Goal: Task Accomplishment & Management: Use online tool/utility

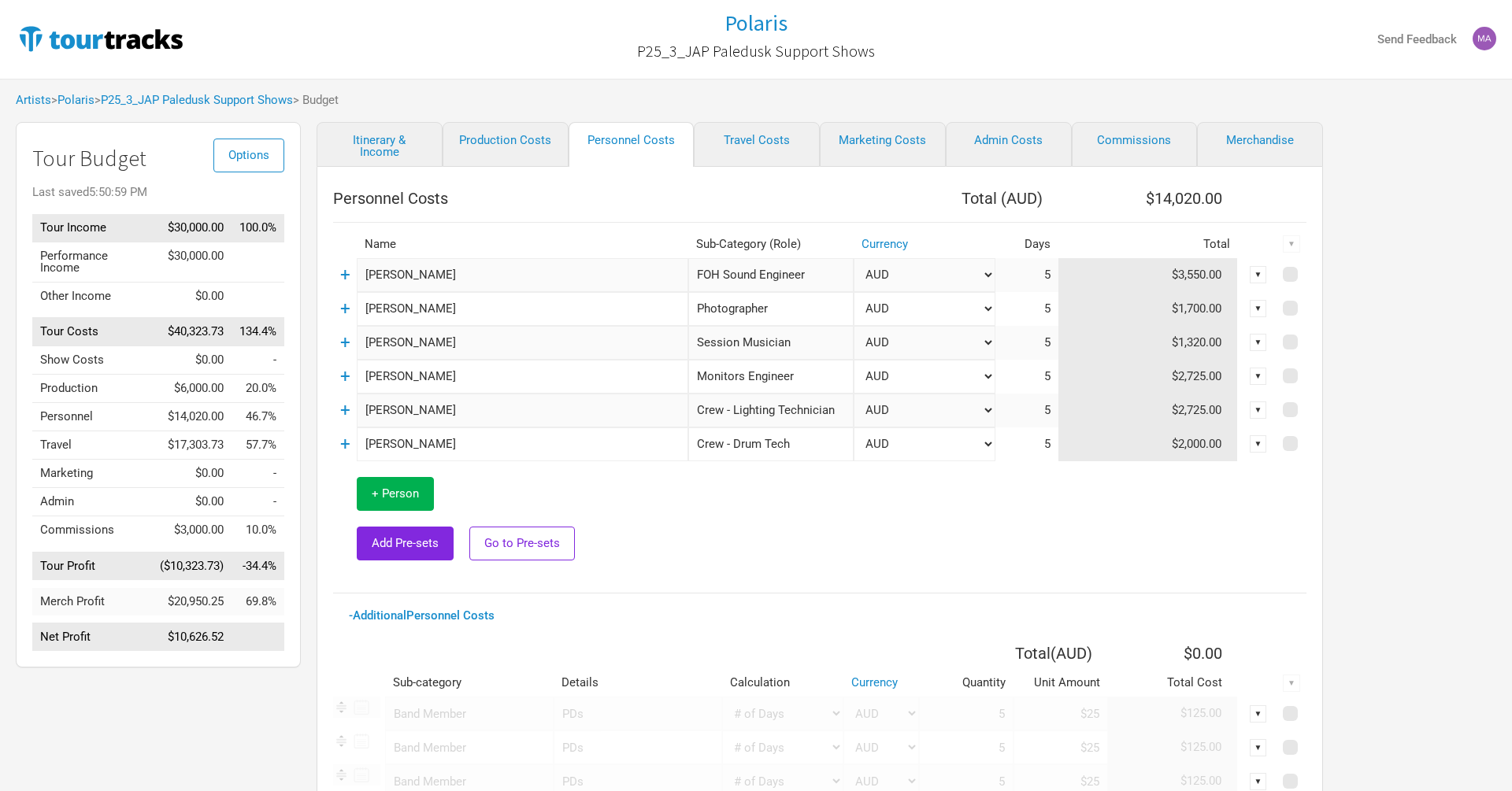
select select "Total Days"
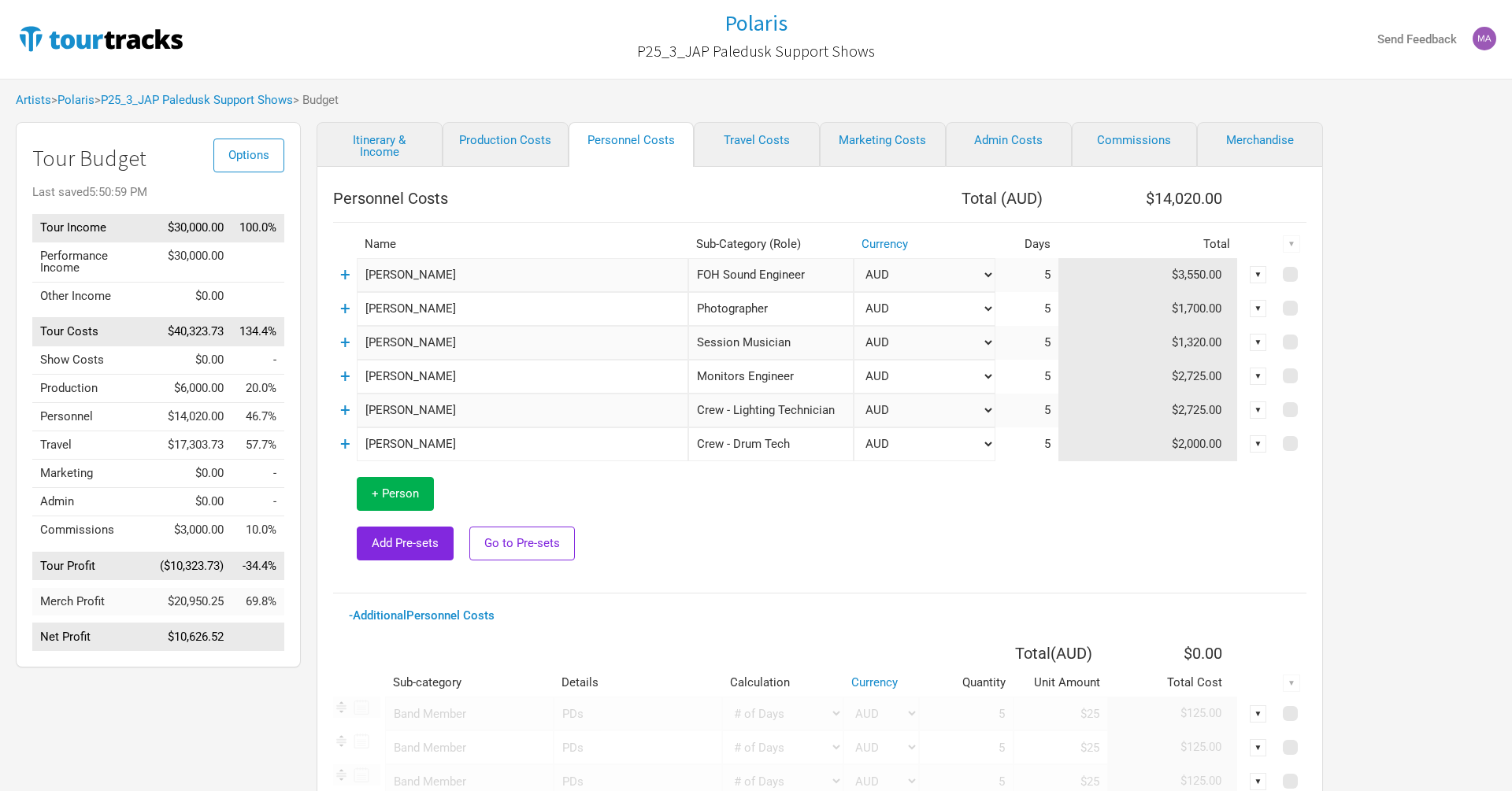
select select "Total Days"
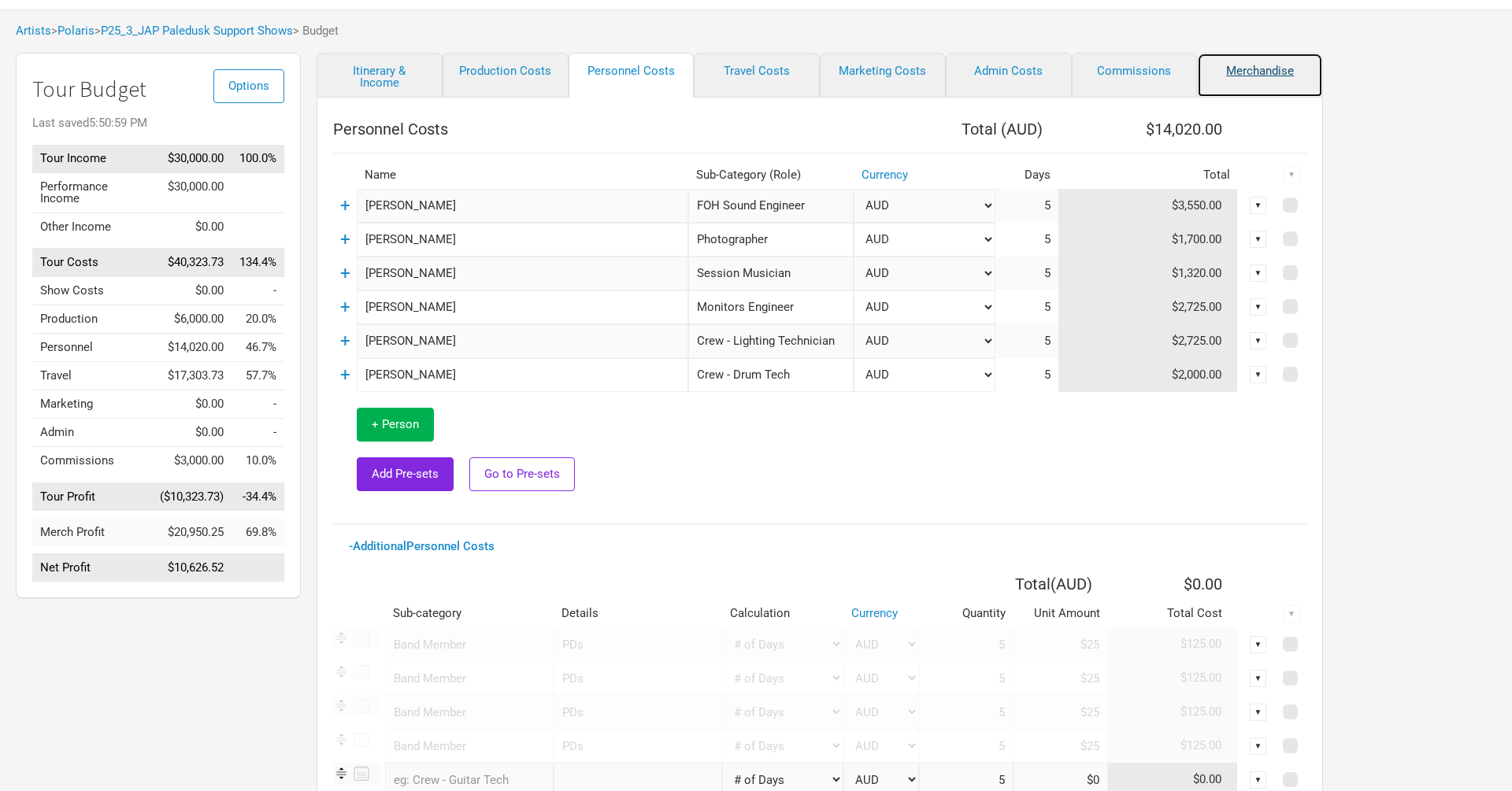
click at [1254, 70] on link "Merchandise" at bounding box center [1260, 76] width 126 height 45
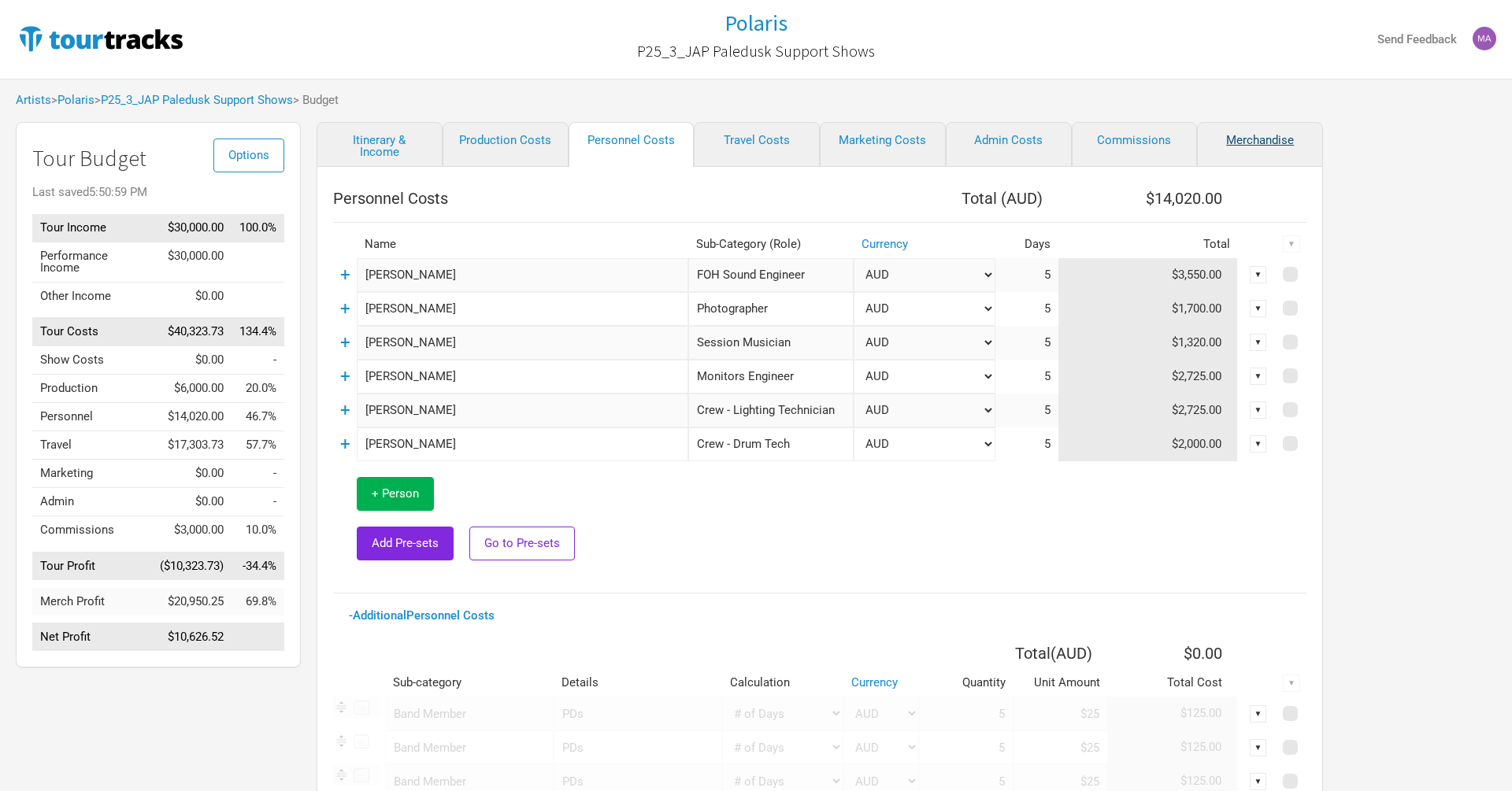
select select "Set Amount"
select select "JPY"
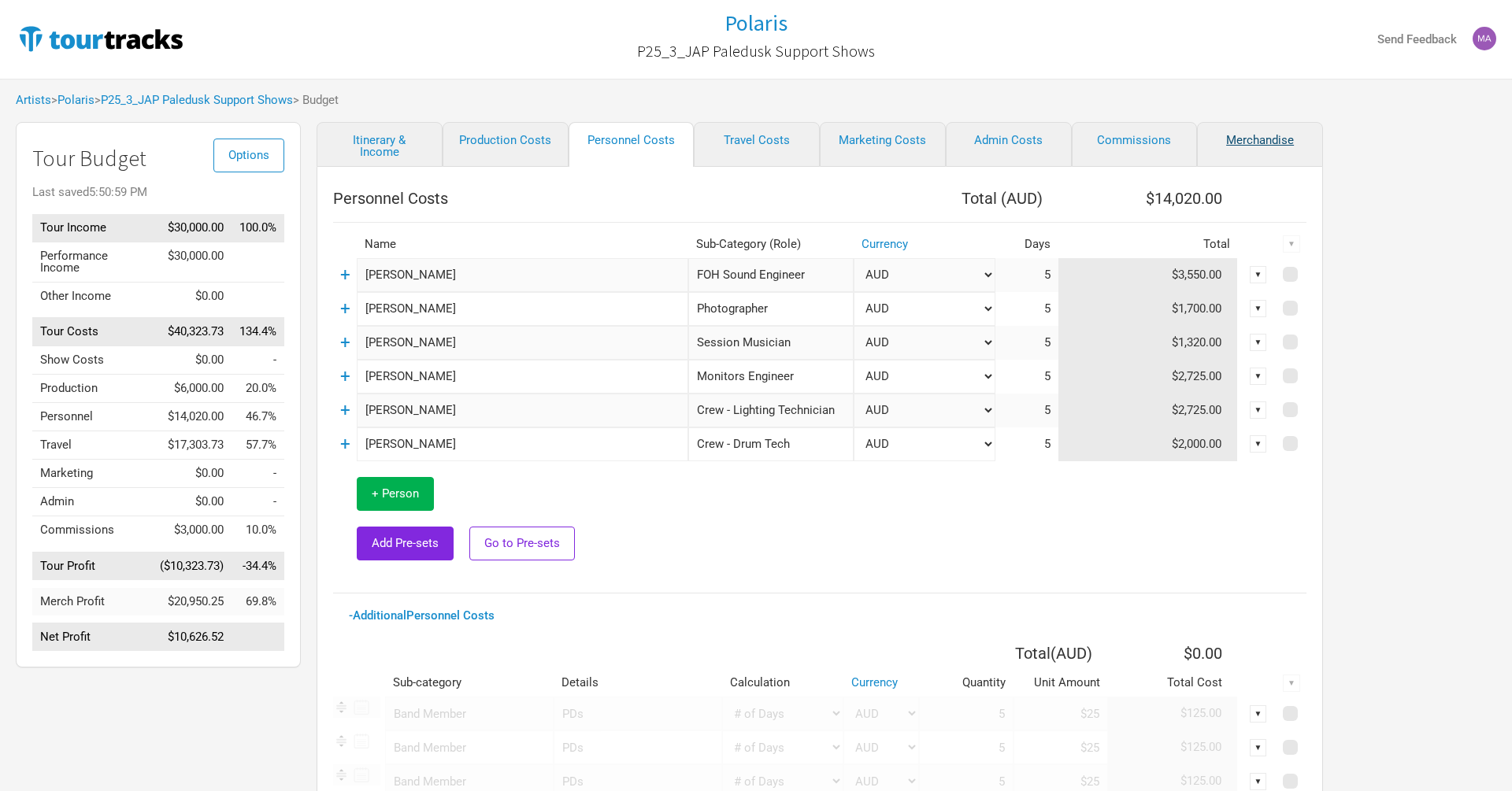
select select "JPY"
